Goal: Check status: Check status

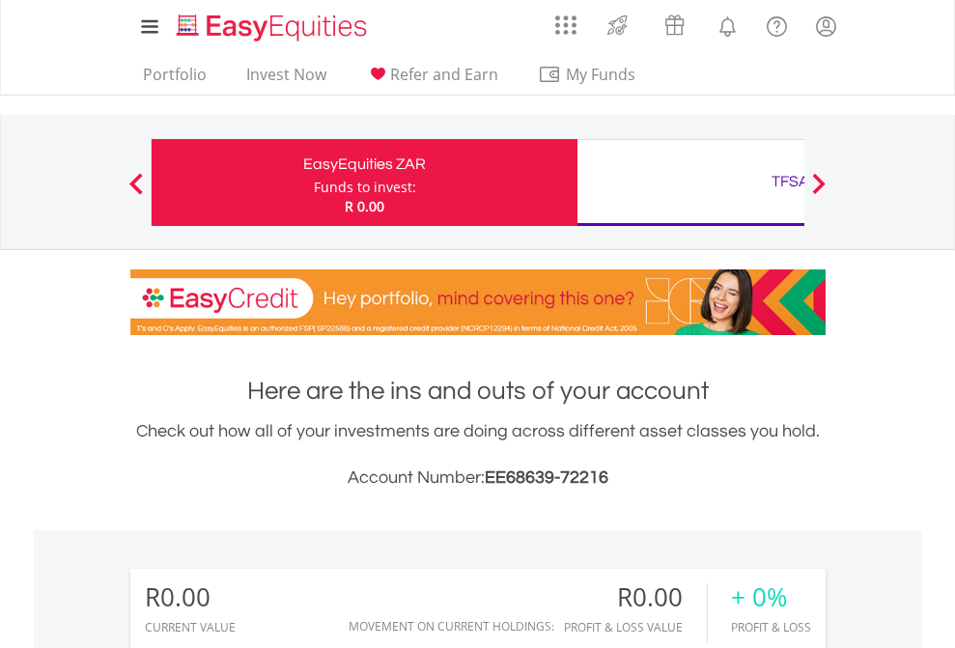
scroll to position [185, 303]
click at [314, 182] on div "Funds to invest:" at bounding box center [365, 187] width 102 height 19
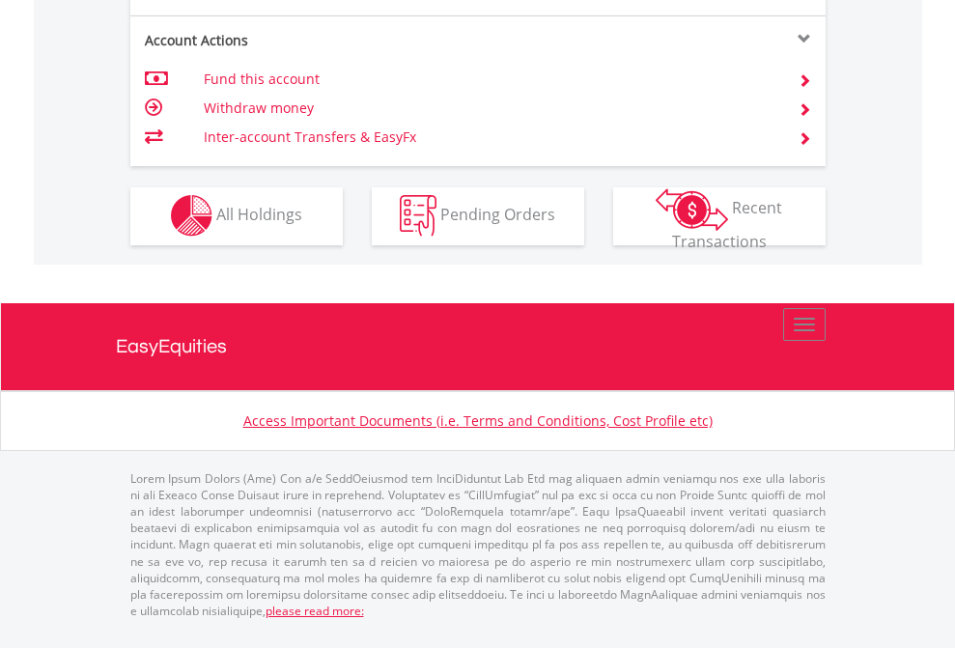
scroll to position [1806, 0]
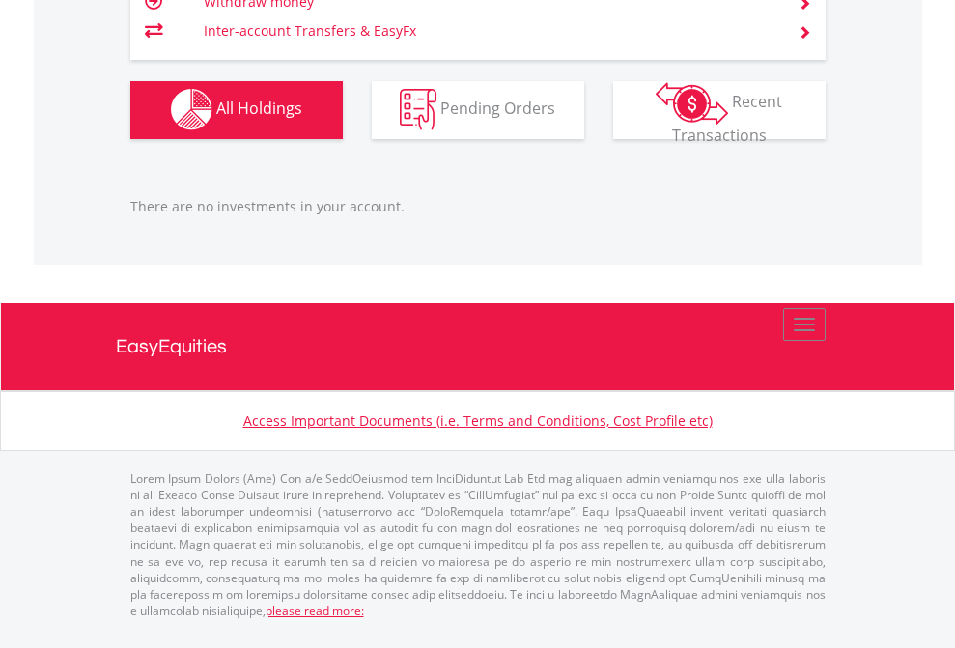
scroll to position [185, 303]
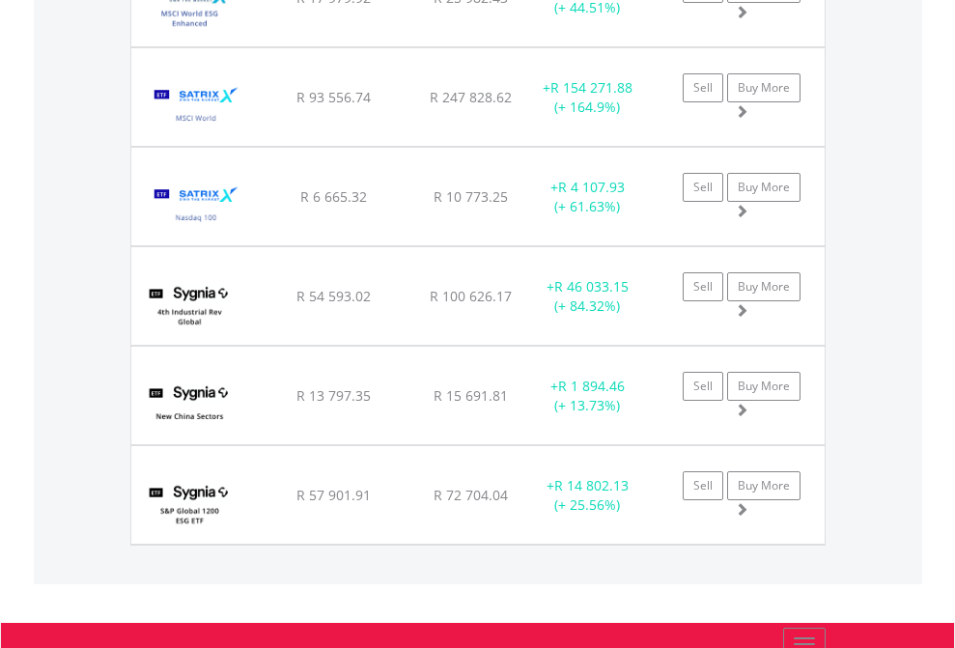
scroll to position [185, 303]
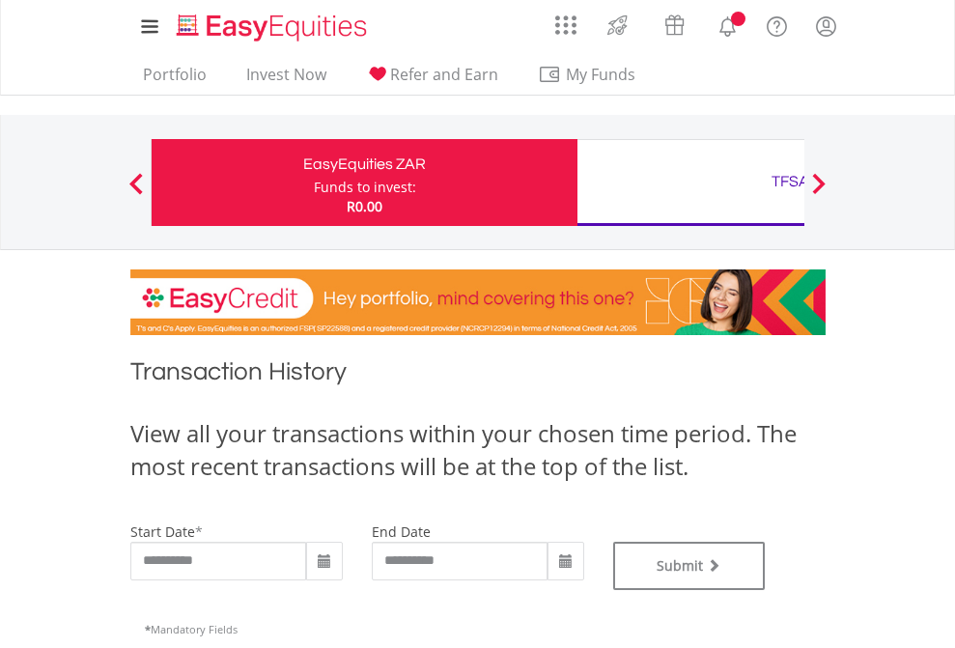
click at [690, 182] on div "TFSA" at bounding box center [790, 181] width 403 height 27
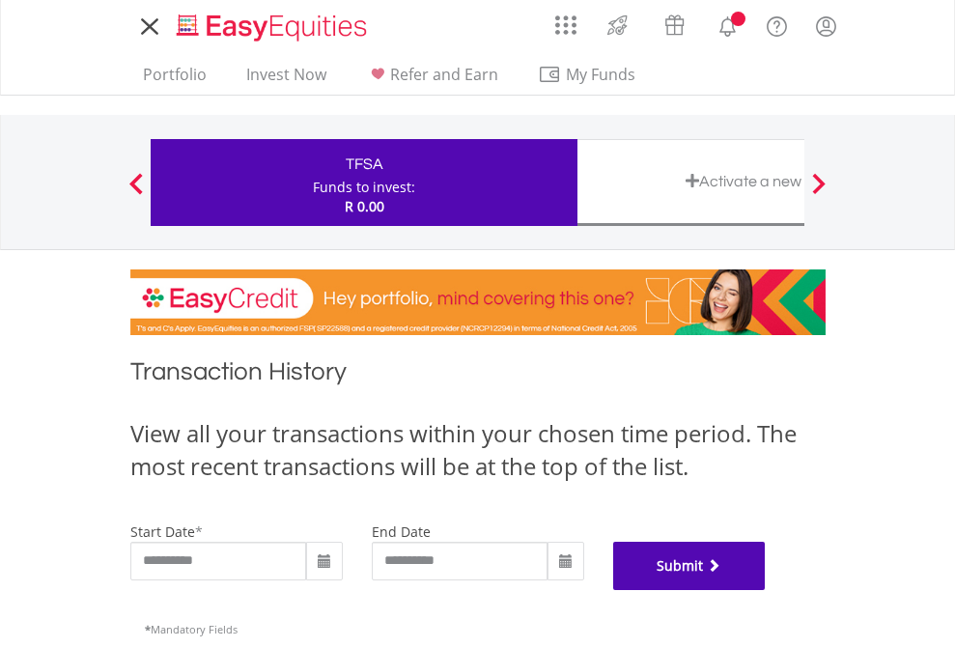
click at [766, 590] on button "Submit" at bounding box center [689, 566] width 153 height 48
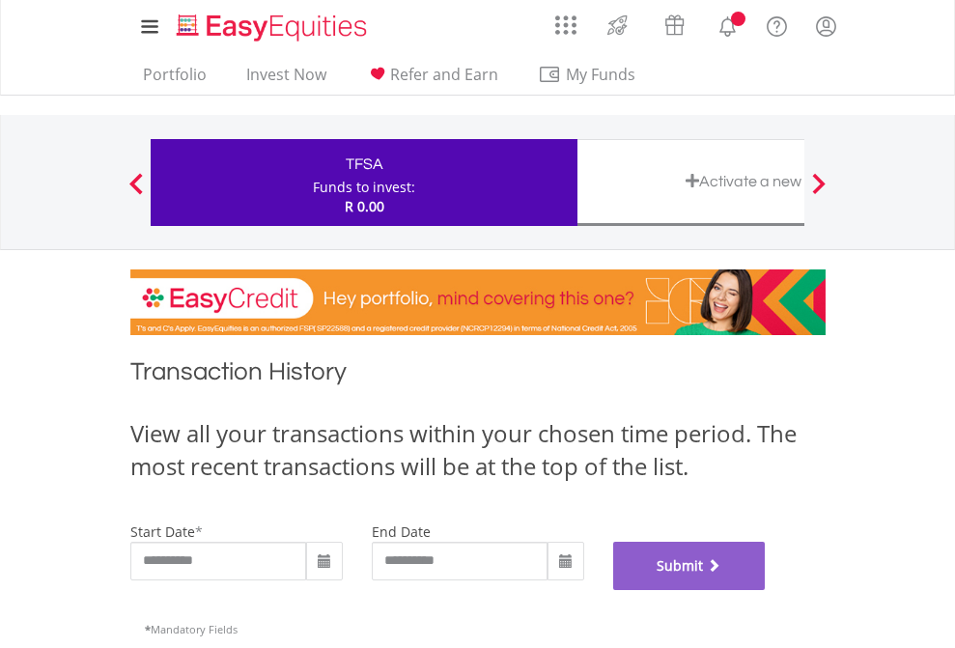
scroll to position [783, 0]
